Goal: Transaction & Acquisition: Purchase product/service

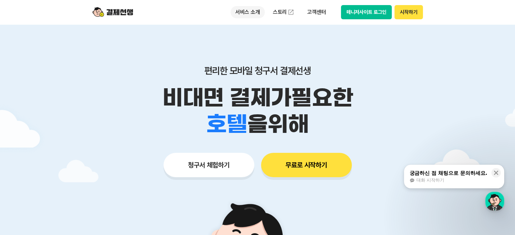
click at [258, 11] on p "서비스 소개" at bounding box center [247, 12] width 34 height 12
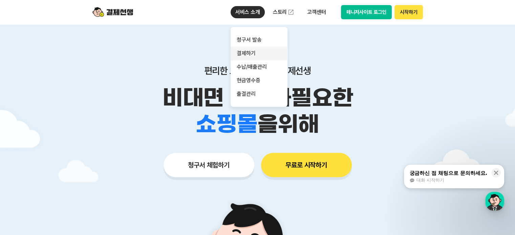
click at [253, 52] on link "결제하기" at bounding box center [258, 54] width 57 height 14
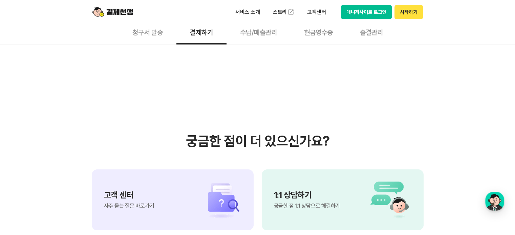
scroll to position [1828, 0]
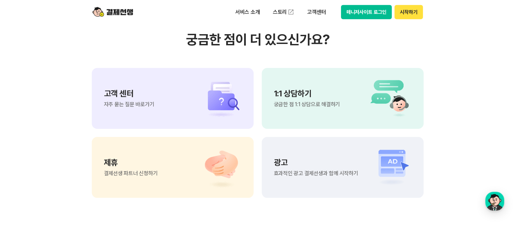
click at [165, 115] on div "고객 센터 자주 묻는 질문 바로가기" at bounding box center [173, 98] width 162 height 61
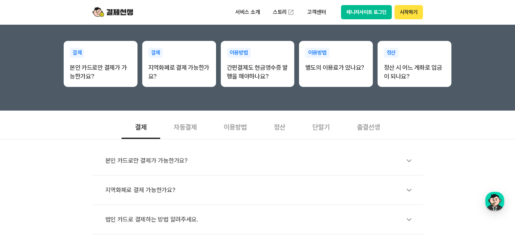
scroll to position [169, 0]
